Goal: Navigation & Orientation: Find specific page/section

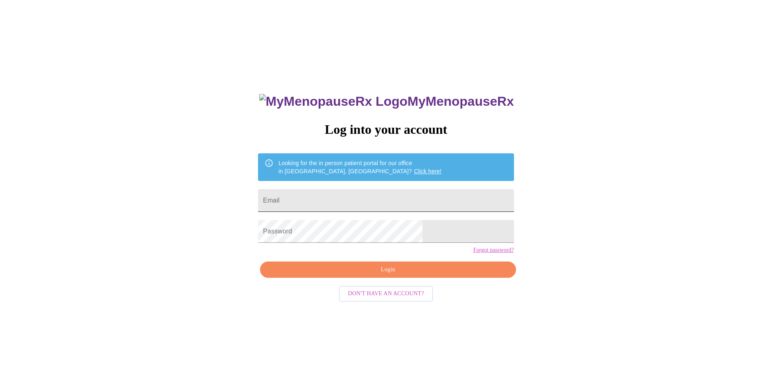
click at [349, 200] on input "Email" at bounding box center [385, 200] width 255 height 23
type input "[EMAIL_ADDRESS][DOMAIN_NAME]"
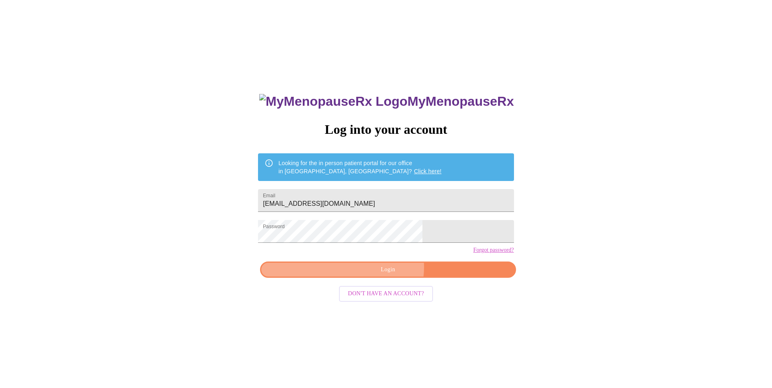
click at [384, 275] on span "Login" at bounding box center [387, 270] width 237 height 10
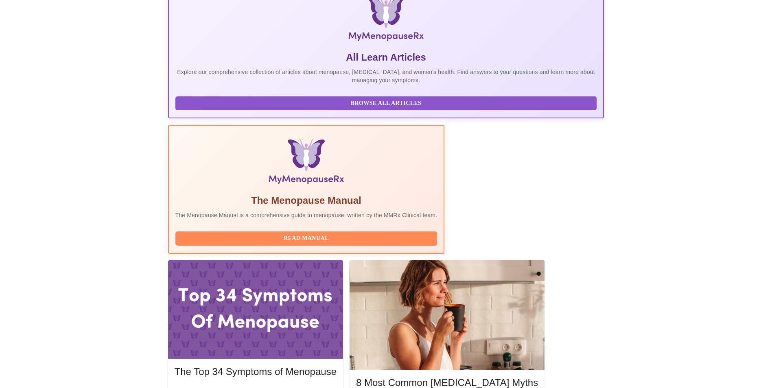
scroll to position [203, 0]
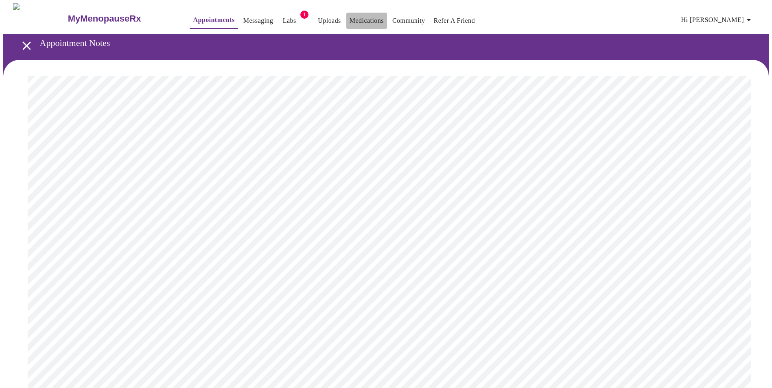
click at [349, 15] on link "Medications" at bounding box center [366, 20] width 34 height 11
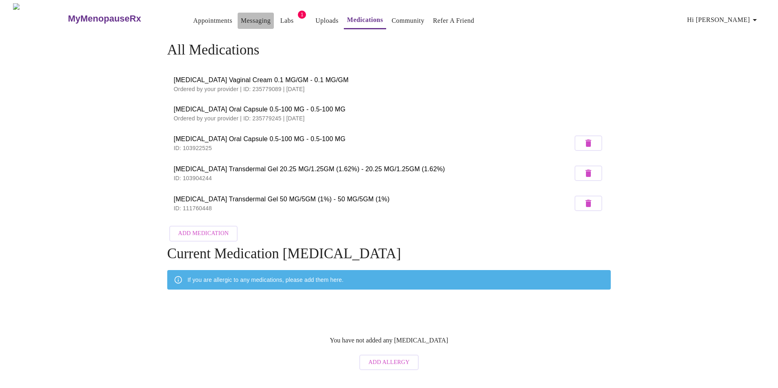
click at [241, 16] on link "Messaging" at bounding box center [256, 20] width 30 height 11
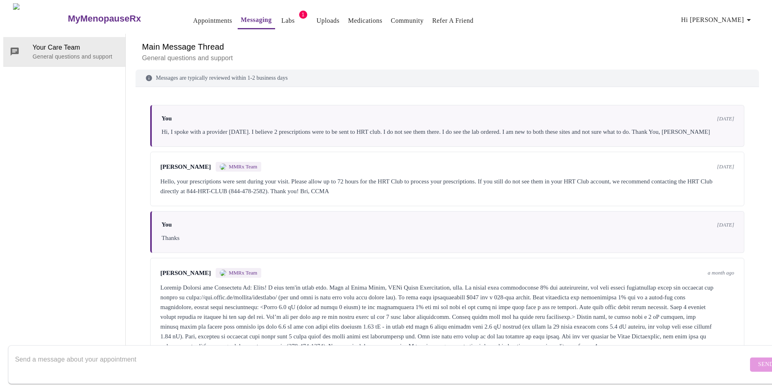
click at [281, 15] on link "Labs" at bounding box center [287, 20] width 13 height 11
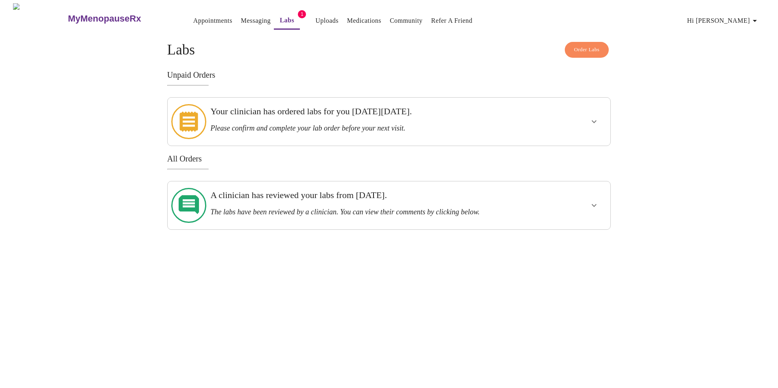
click at [594, 117] on icon "show more" at bounding box center [594, 122] width 10 height 10
